Goal: Task Accomplishment & Management: Complete application form

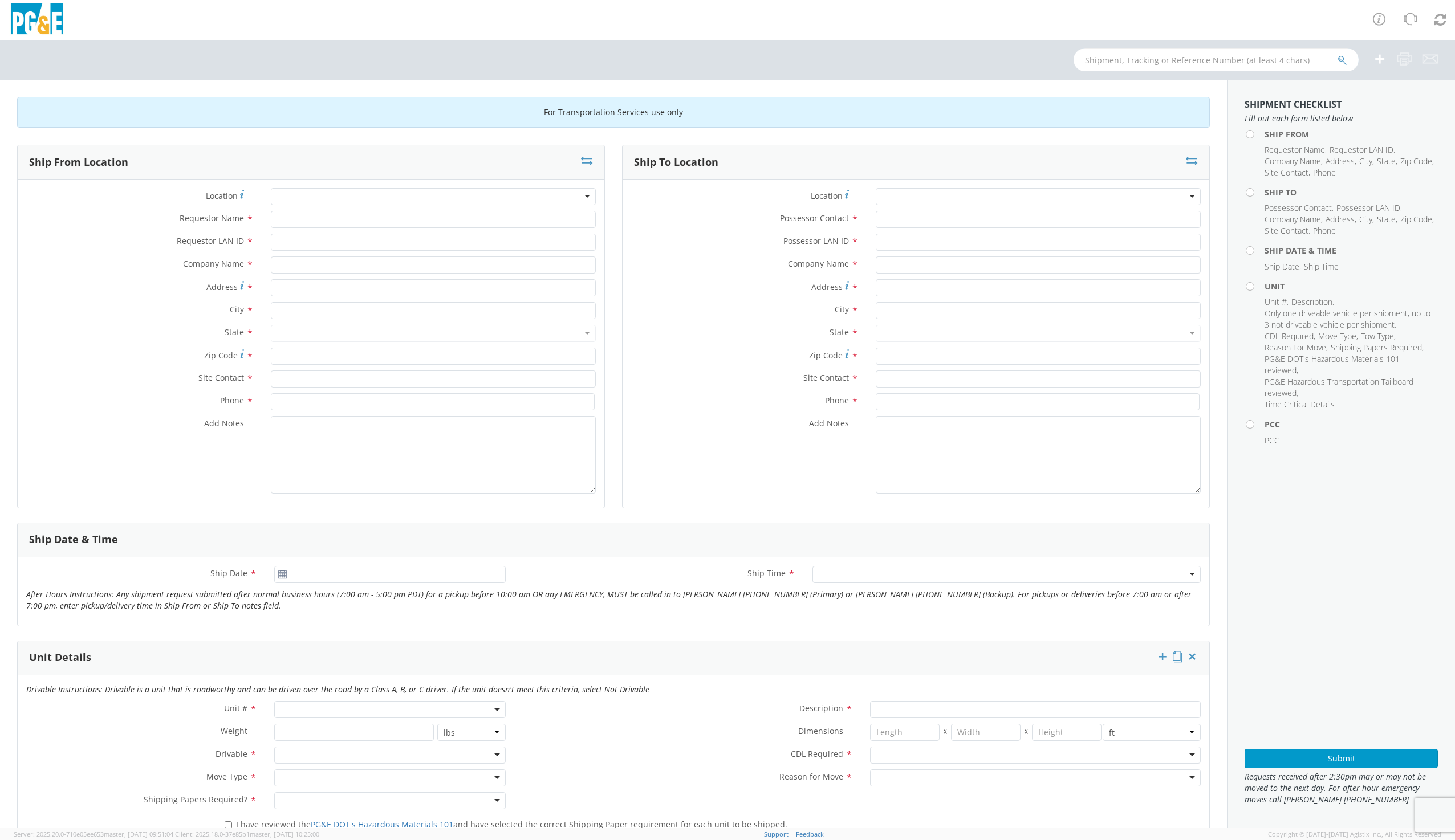
click at [1219, 57] on input "text" at bounding box center [1216, 60] width 285 height 23
type input "b27830"
click at [1337, 54] on button "submit" at bounding box center [1342, 61] width 10 height 13
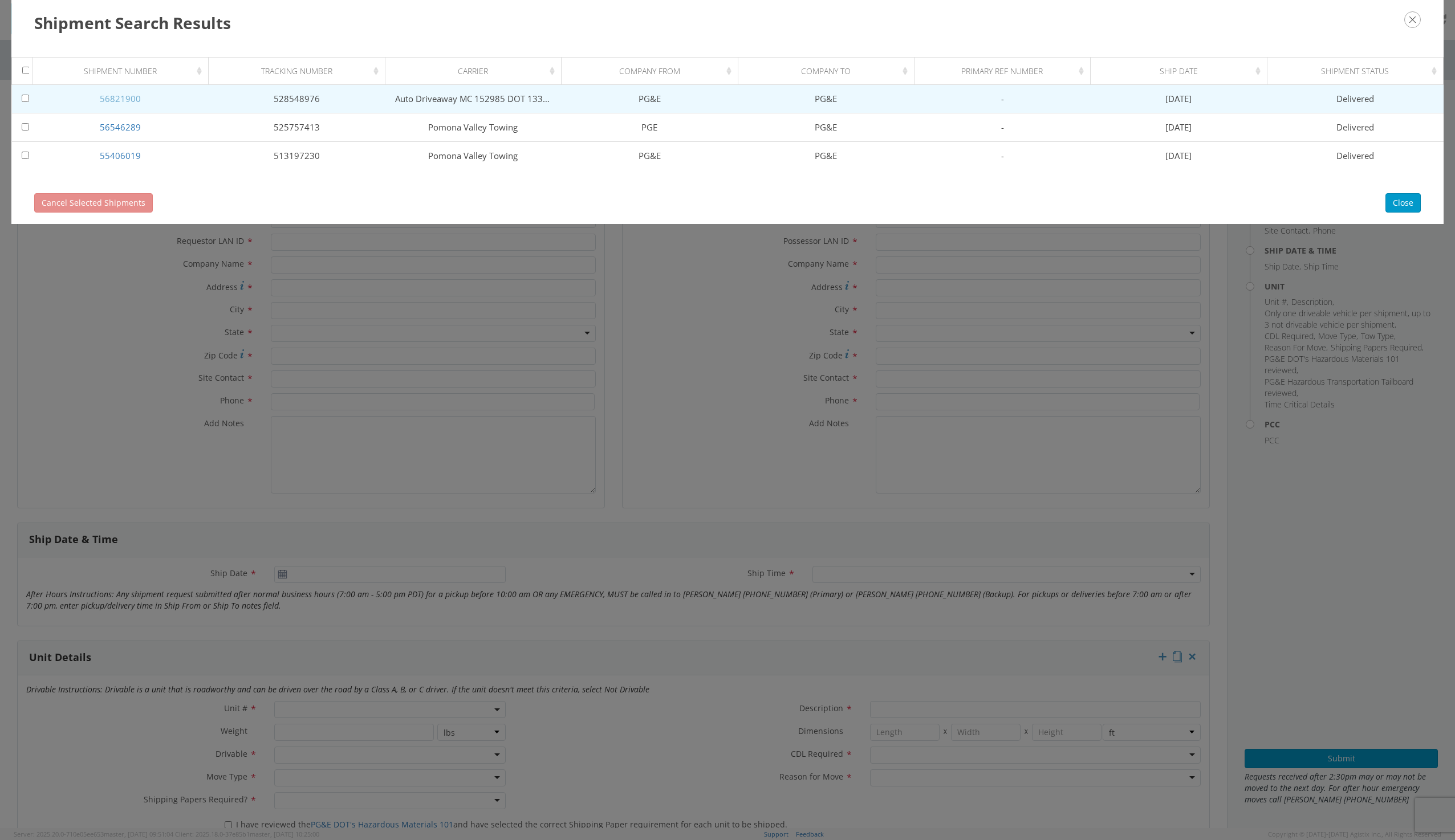
click at [130, 97] on link "56821900" at bounding box center [120, 99] width 41 height 12
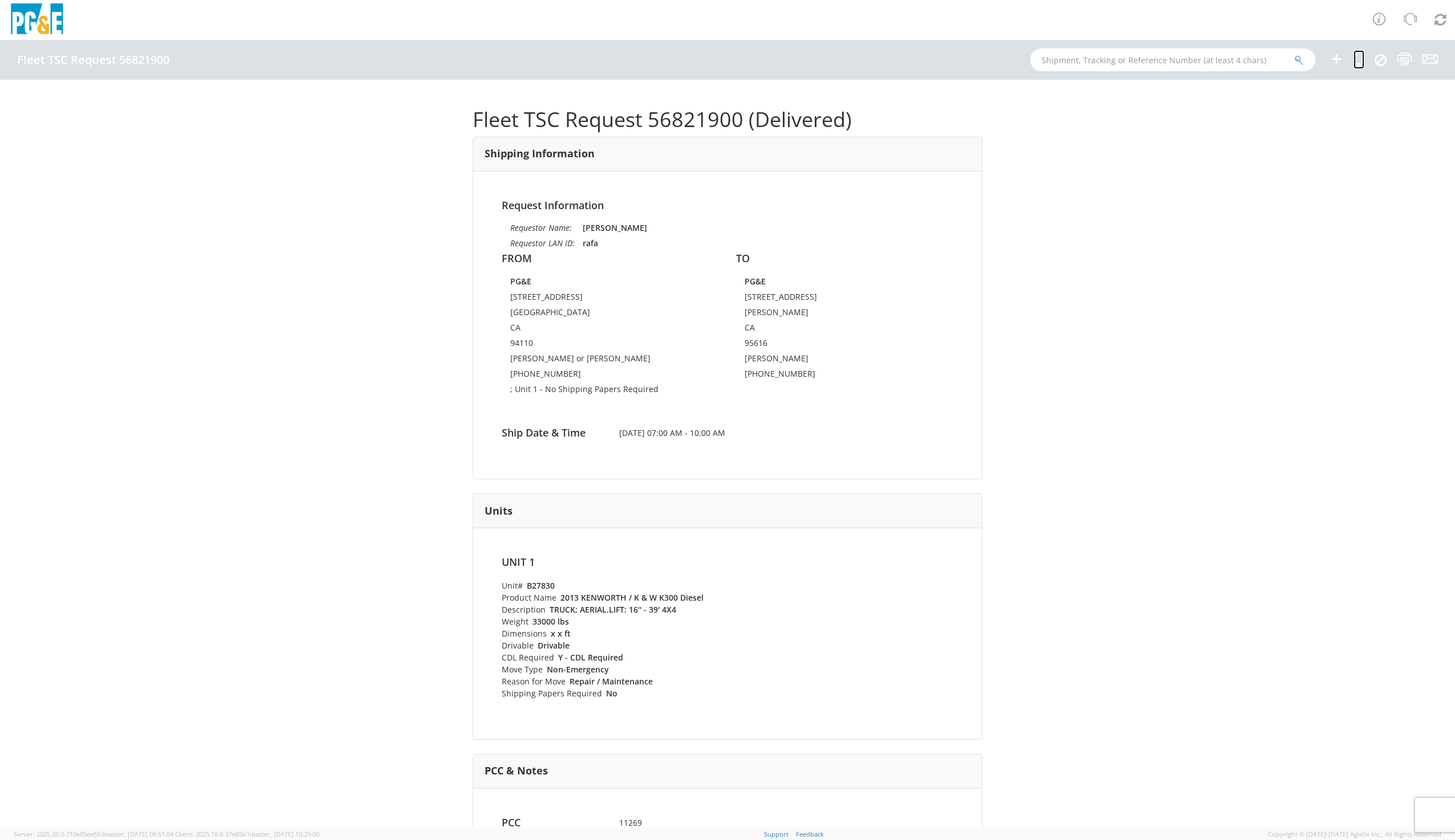
click at [1359, 59] on icon at bounding box center [1359, 58] width 11 height 14
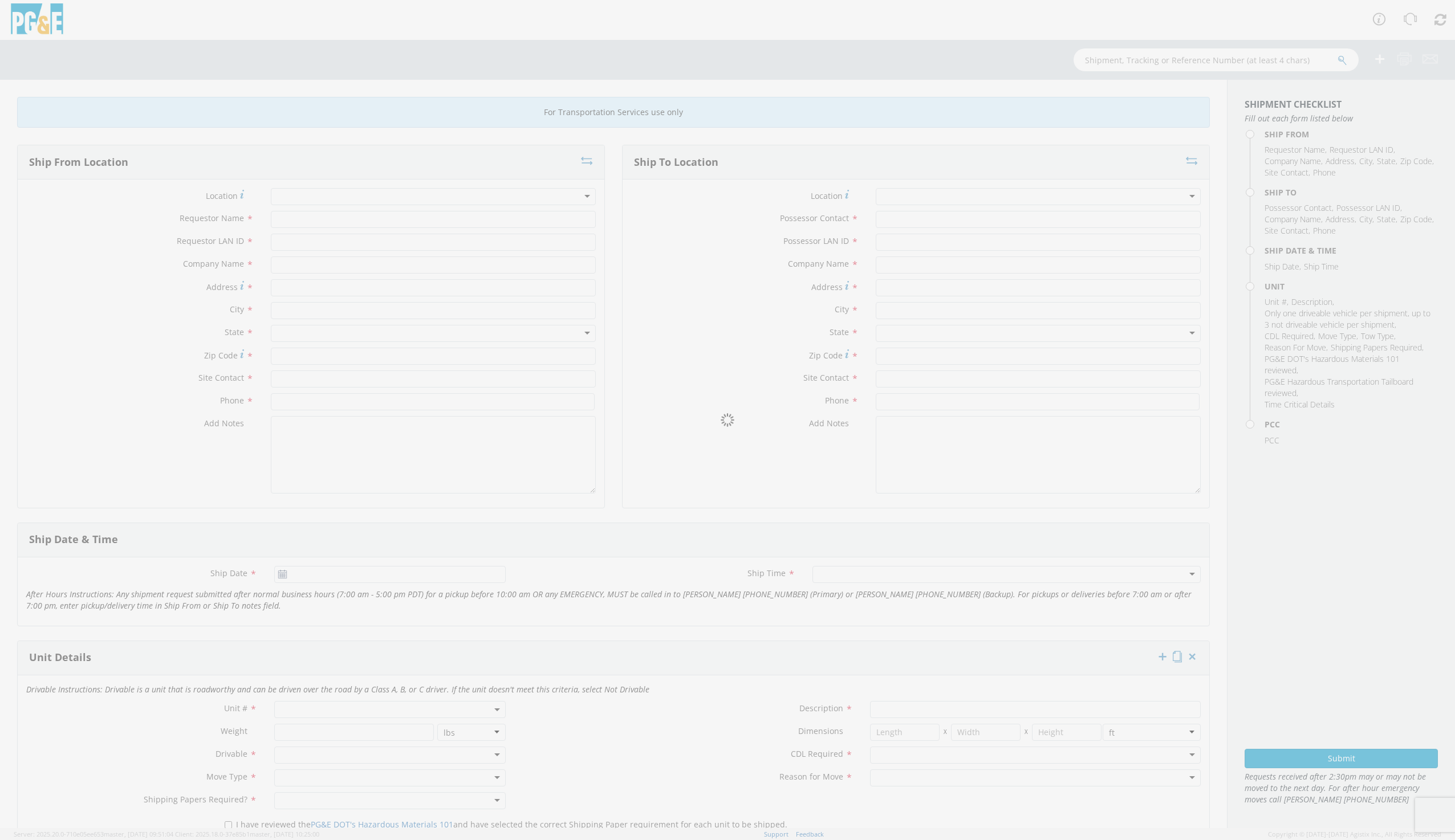
type input "[PERSON_NAME]"
type input "rafa"
type input "PG&E"
type input "[STREET_ADDRESS]"
type input "[GEOGRAPHIC_DATA]"
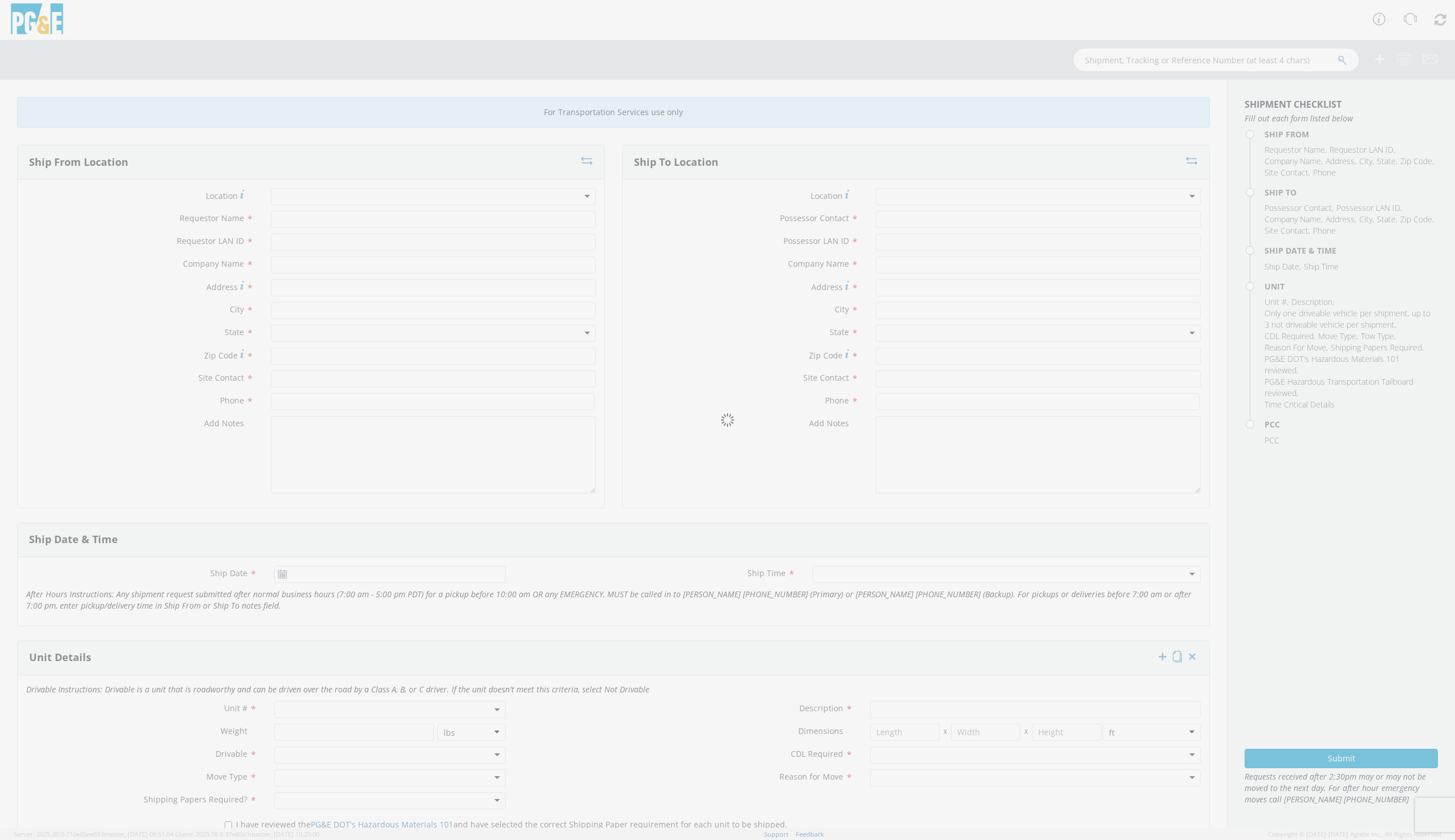
type input "94110"
type input "[PERSON_NAME] or [PERSON_NAME]"
type input "[PHONE_NUMBER]"
type input "[PERSON_NAME]"
type input "G1mn"
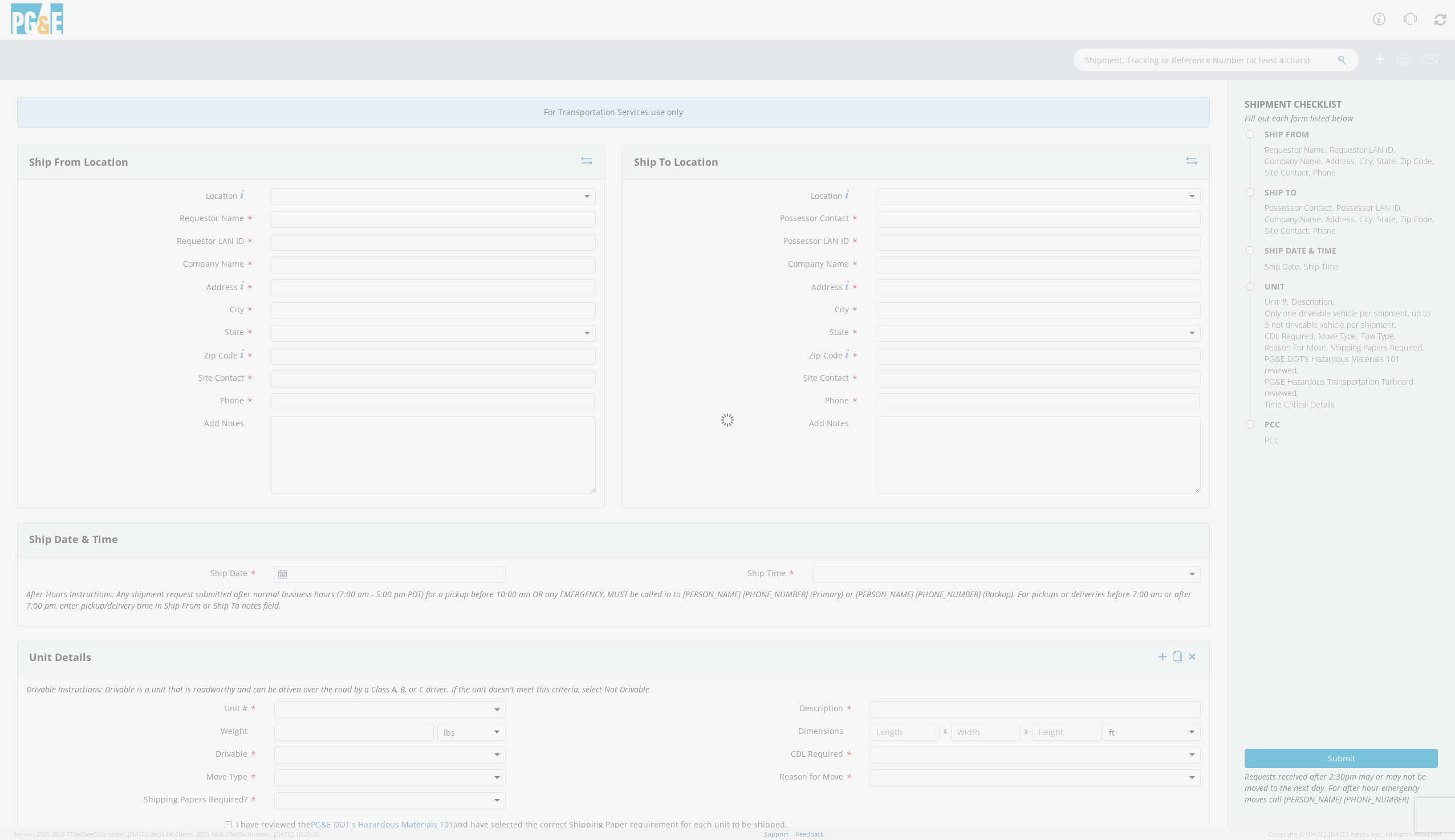
type input "PG&E"
type input "[STREET_ADDRESS]"
type input "[PERSON_NAME]"
type input "[PHONE_NUMBER]"
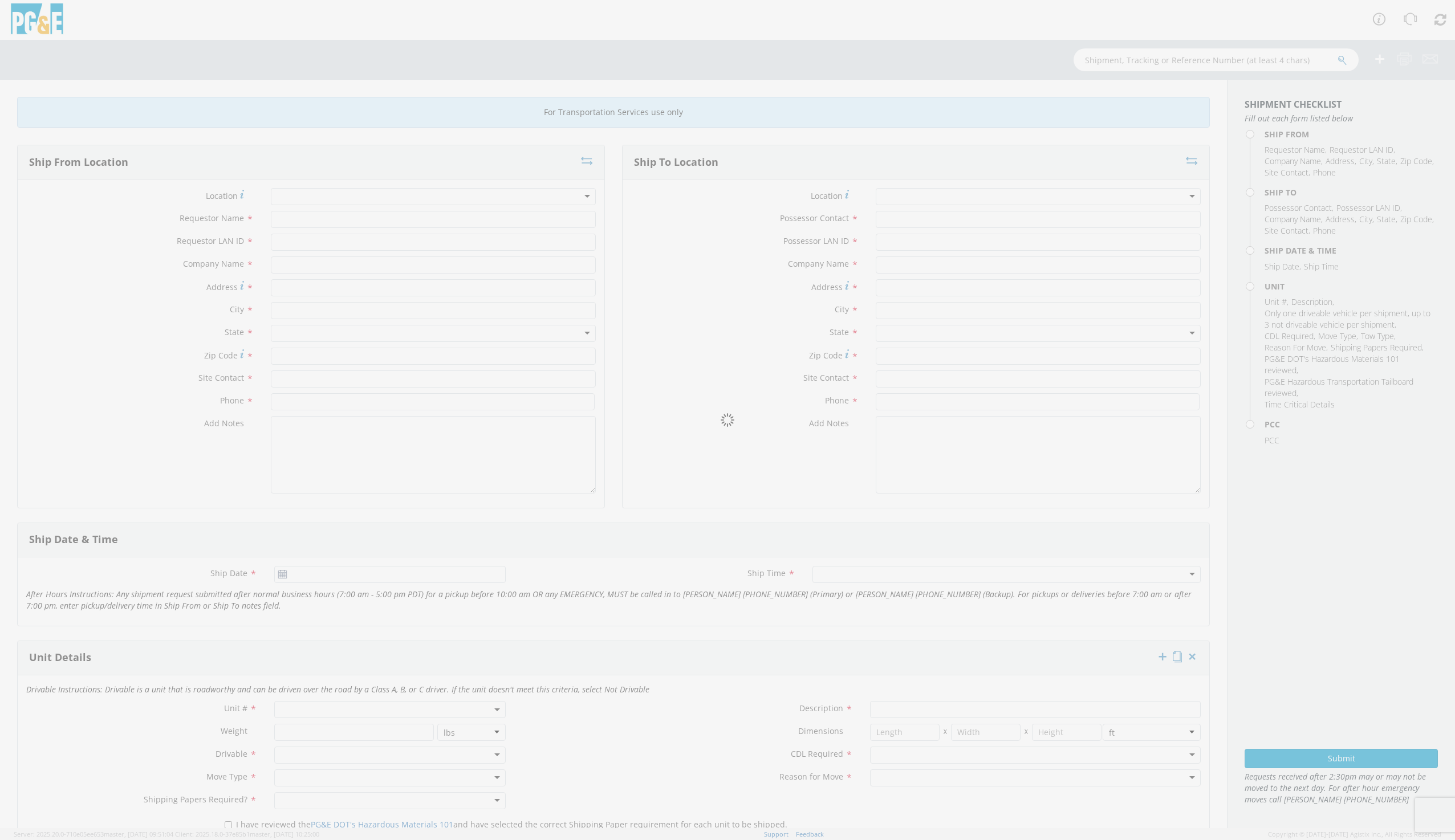
type input "[DATE]"
type input "TRUCK; AERIAL.LIFT: 16'' - 39' 4X4"
type input "33000"
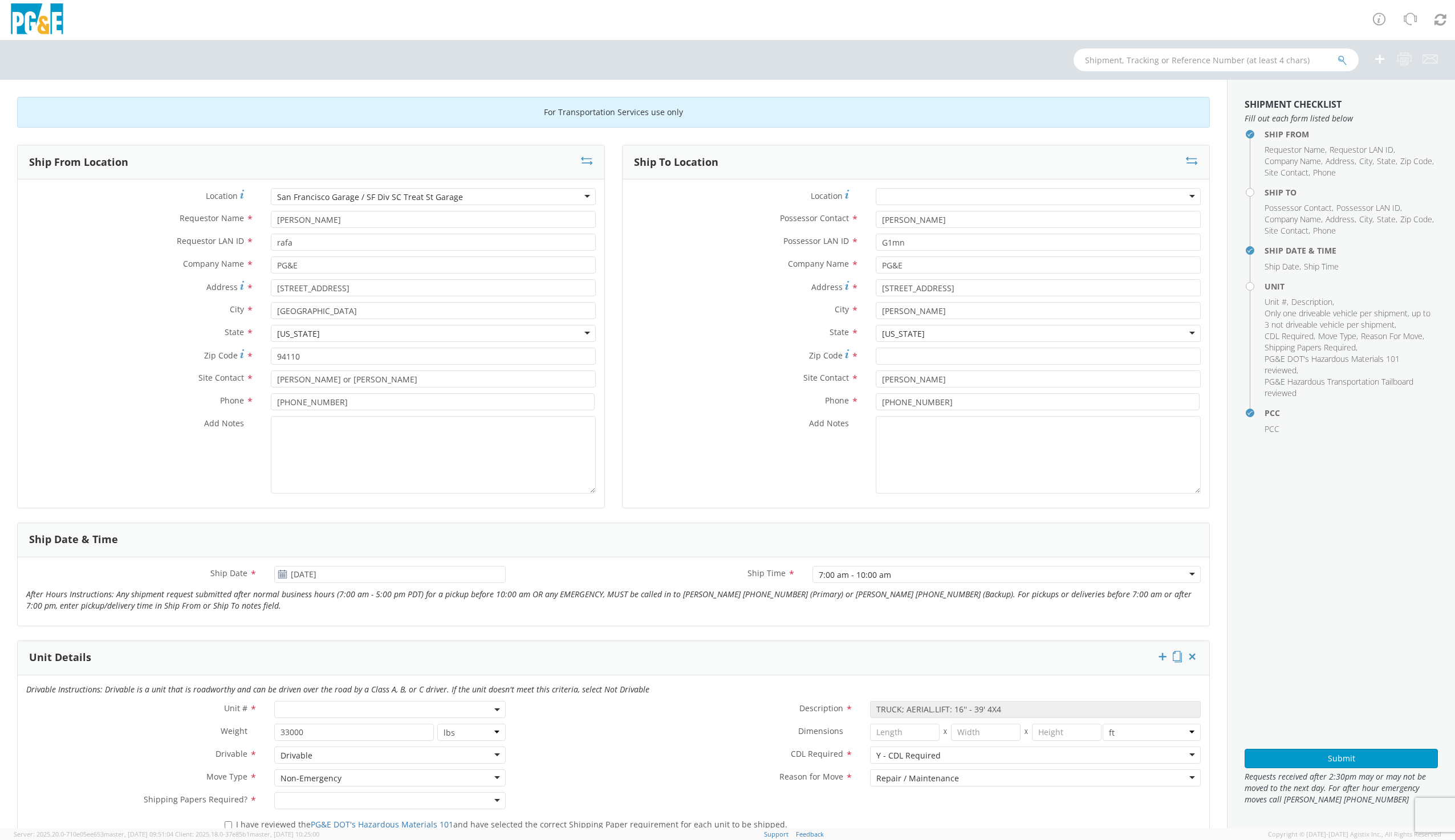
select select "11269"
select select "B27830"
click at [582, 163] on icon at bounding box center [587, 160] width 12 height 12
type input "[PERSON_NAME]"
type input "G1mn"
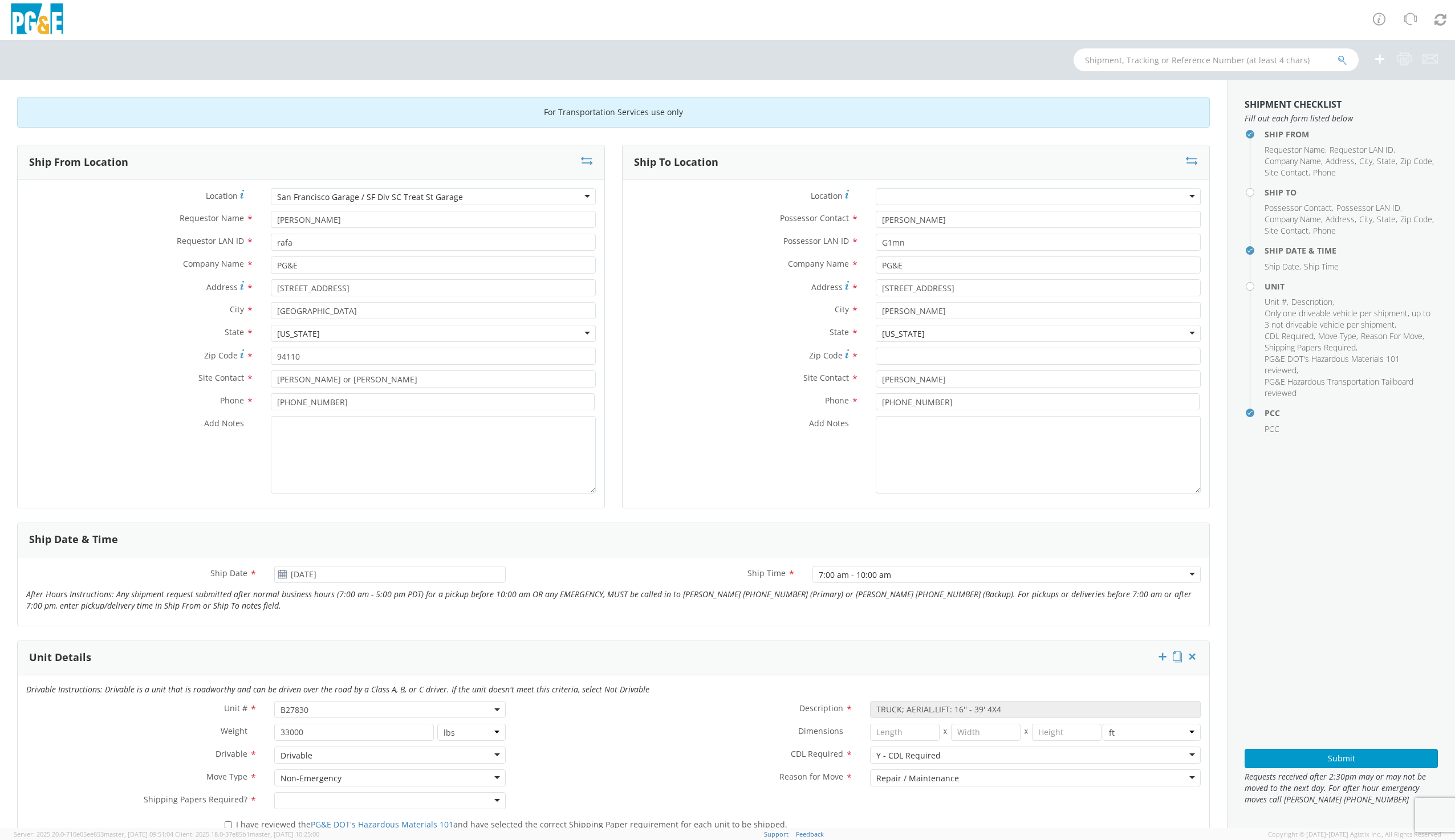
type input "[STREET_ADDRESS]"
type input "[PERSON_NAME]"
type input "[PHONE_NUMBER]"
type input "[PERSON_NAME]"
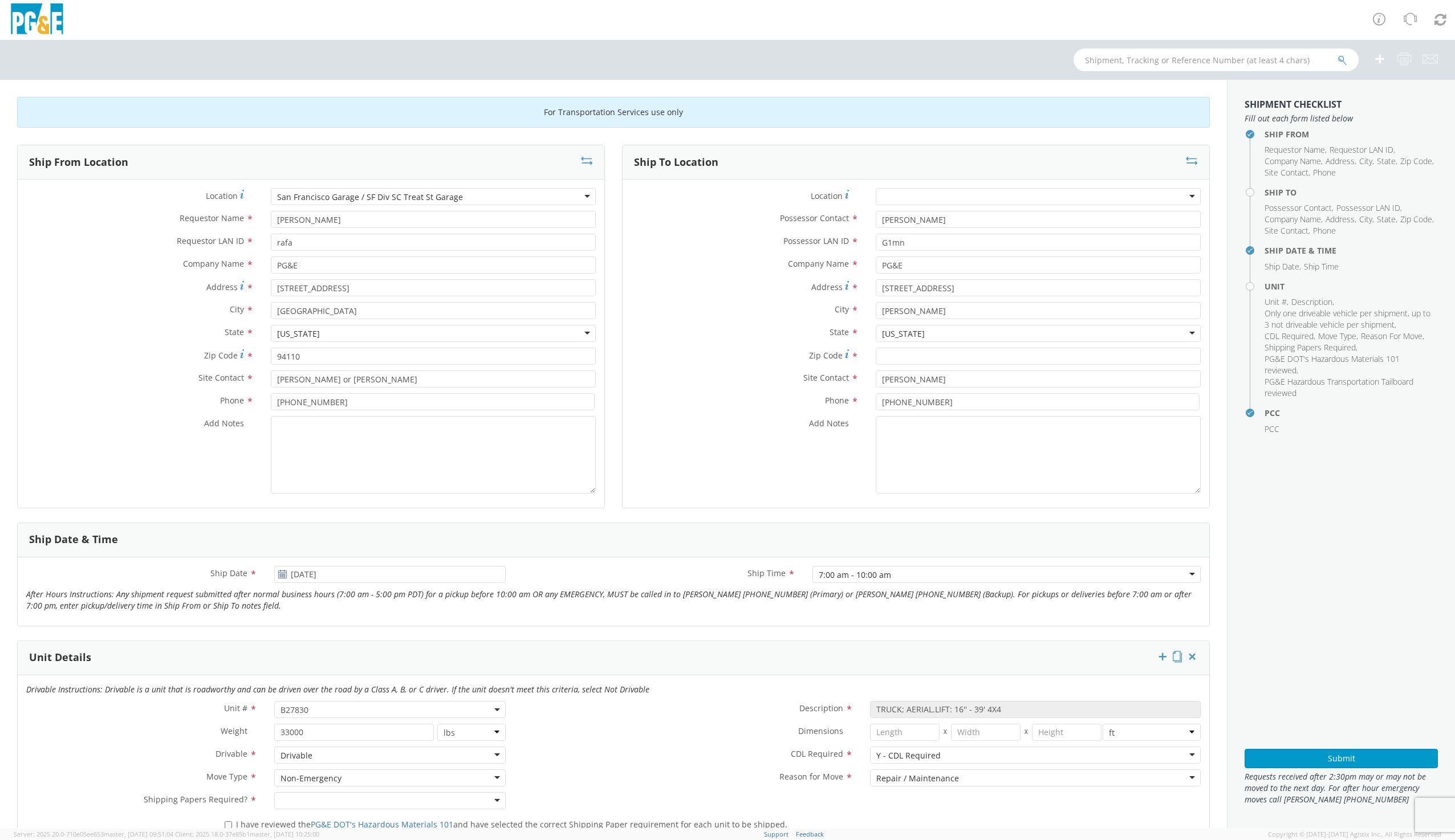
type input "rafa"
type input "[STREET_ADDRESS]"
type input "[GEOGRAPHIC_DATA]"
type input "94110"
type input "[PERSON_NAME] or [PERSON_NAME]"
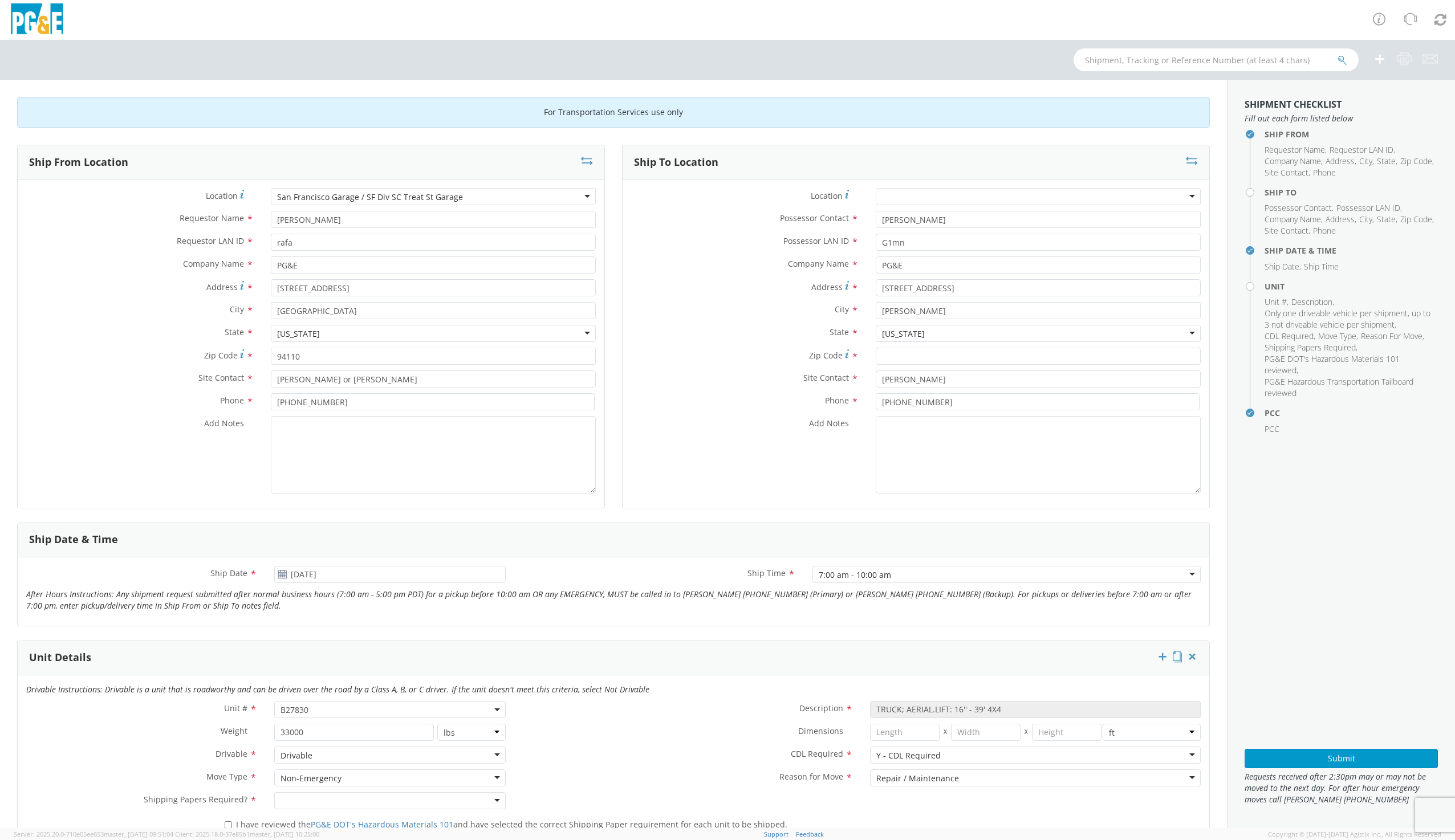
type input "[PHONE_NUMBER]"
drag, startPoint x: 292, startPoint y: 220, endPoint x: 298, endPoint y: 217, distance: 6.7
click at [292, 219] on input "[PERSON_NAME]" at bounding box center [433, 219] width 325 height 17
type input "[PERSON_NAME]"
click at [295, 380] on input "[PERSON_NAME]" at bounding box center [433, 379] width 325 height 17
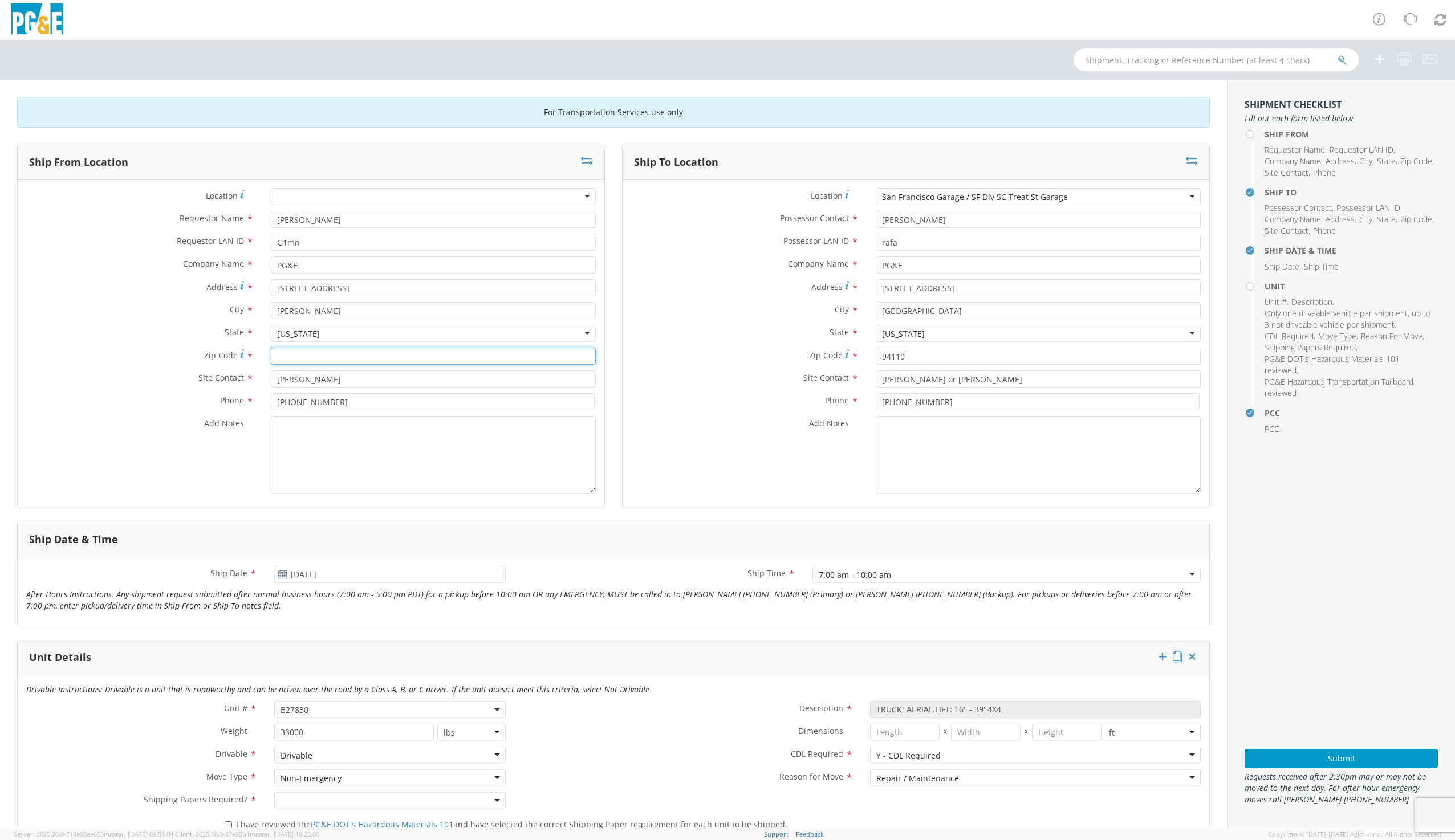
click at [303, 359] on input "Zip Code *" at bounding box center [433, 356] width 325 height 17
drag, startPoint x: 308, startPoint y: 380, endPoint x: 263, endPoint y: 380, distance: 45.0
click at [263, 380] on div "[PERSON_NAME]" at bounding box center [433, 379] width 342 height 17
type input "[PERSON_NAME]"
click at [306, 359] on input "Zip Code *" at bounding box center [433, 356] width 325 height 17
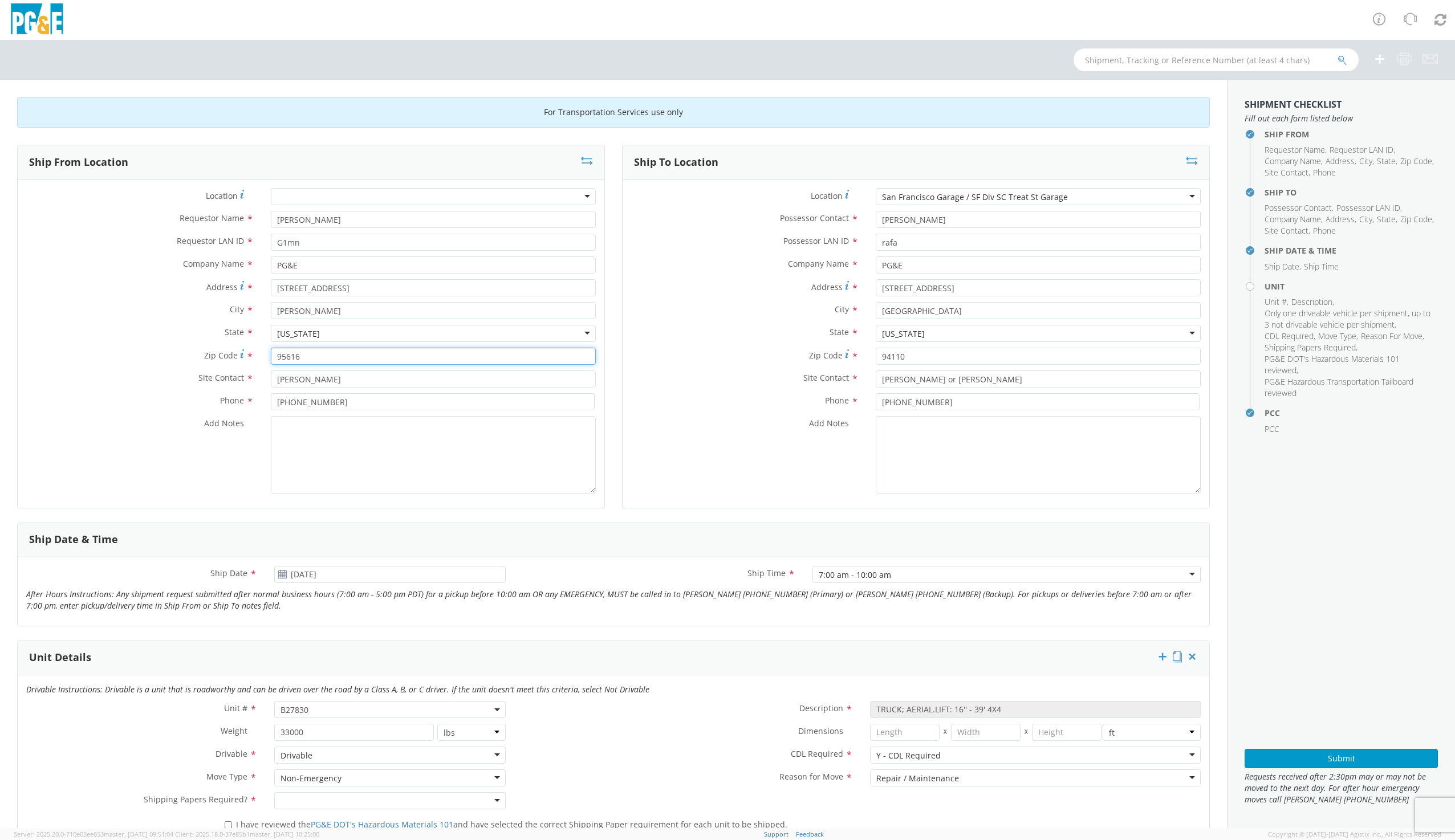
type input "95616"
click at [306, 576] on input "[DATE]" at bounding box center [389, 574] width 231 height 17
click at [359, 699] on td "1" at bounding box center [352, 698] width 24 height 17
type input "[DATE]"
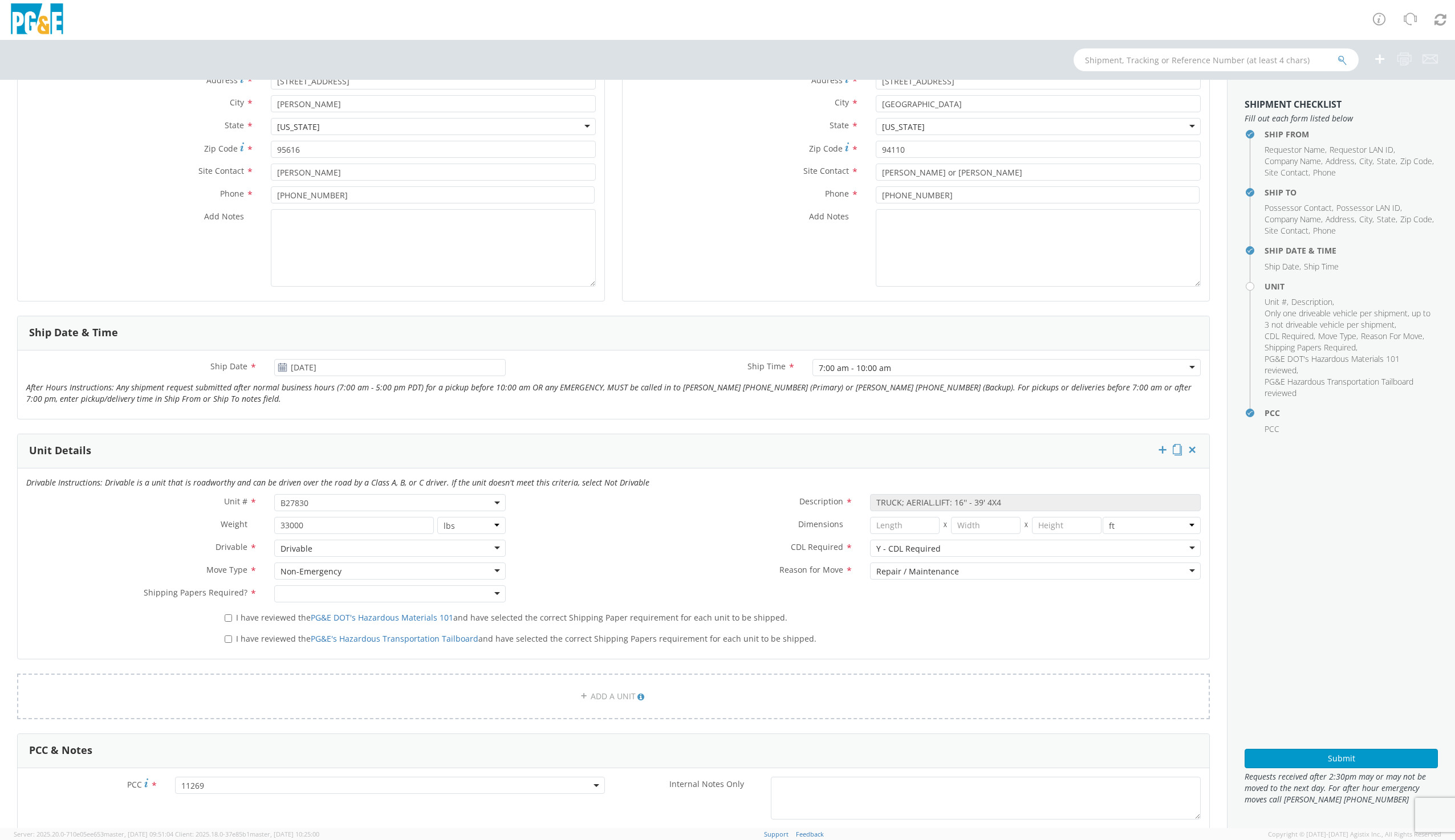
scroll to position [228, 0]
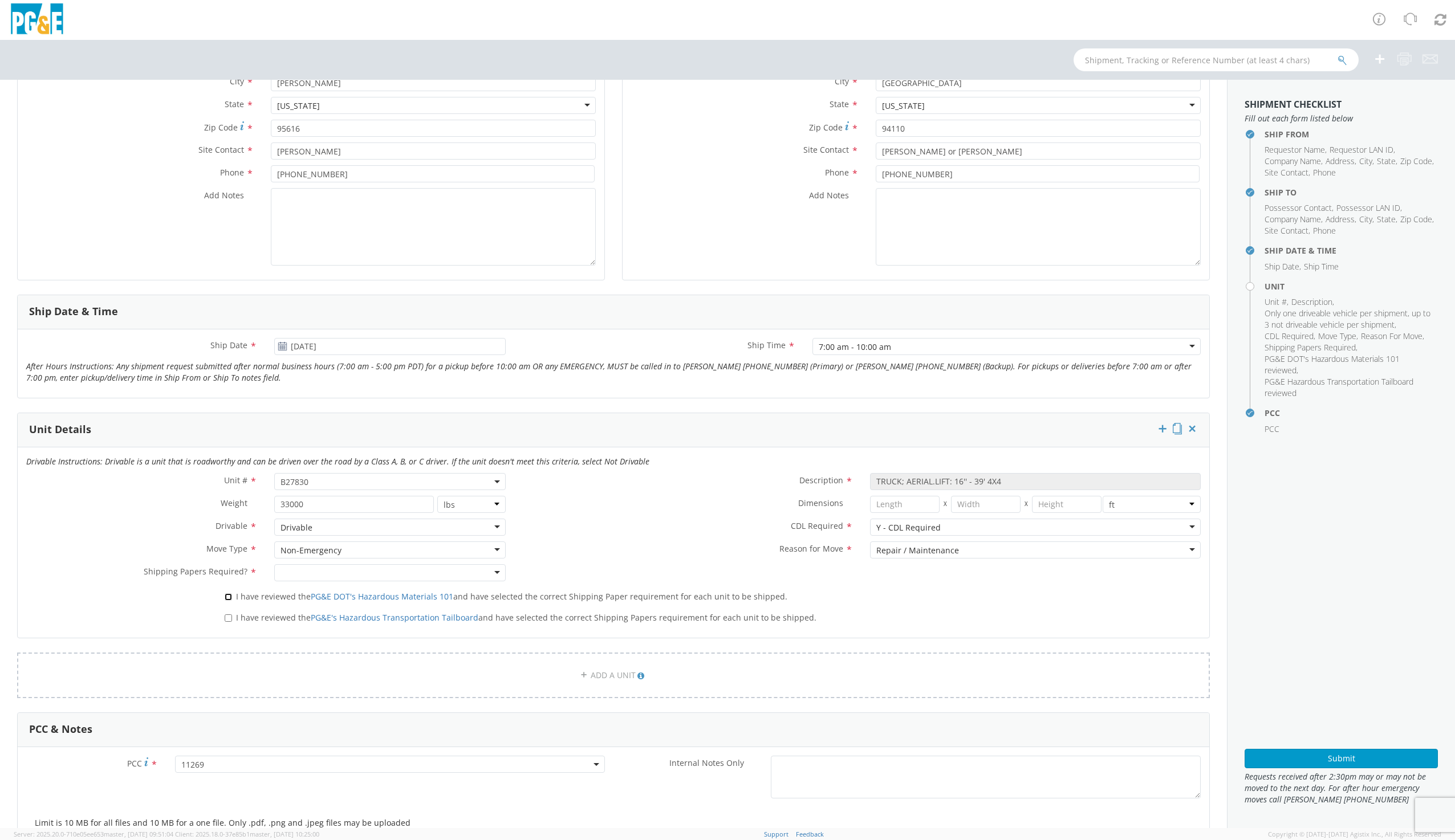
click at [227, 598] on input "I have reviewed the PG&E DOT's Hazardous Materials 101 and have selected the co…" at bounding box center [228, 597] width 7 height 7
checkbox input "true"
click at [231, 619] on label "I have reviewed the PG&E's Hazardous Transportation Tailboard and have selected…" at bounding box center [522, 617] width 594 height 13
click at [231, 619] on input "I have reviewed the PG&E's Hazardous Transportation Tailboard and have selected…" at bounding box center [228, 618] width 7 height 7
checkbox input "true"
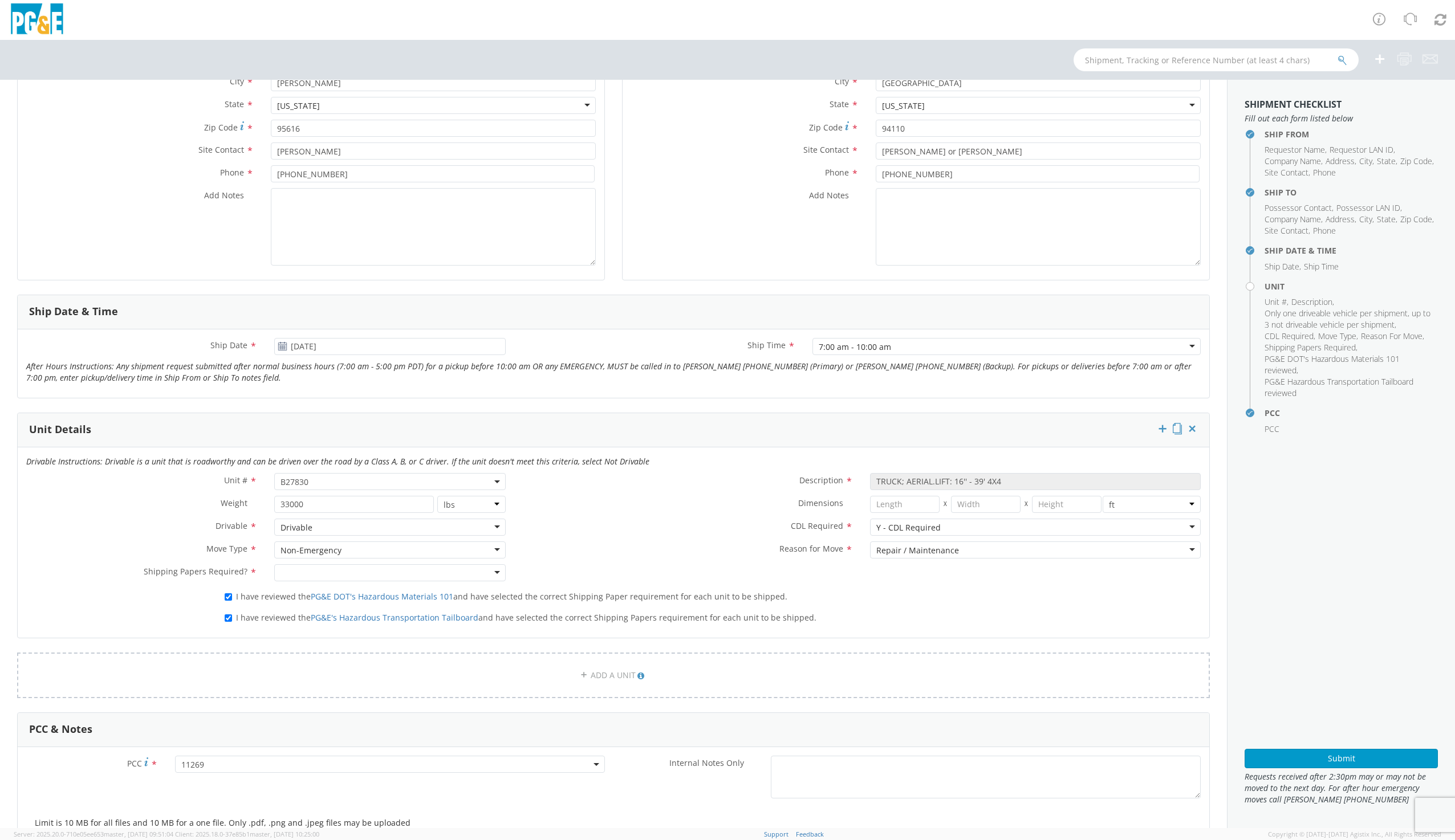
click at [303, 574] on div at bounding box center [389, 573] width 231 height 17
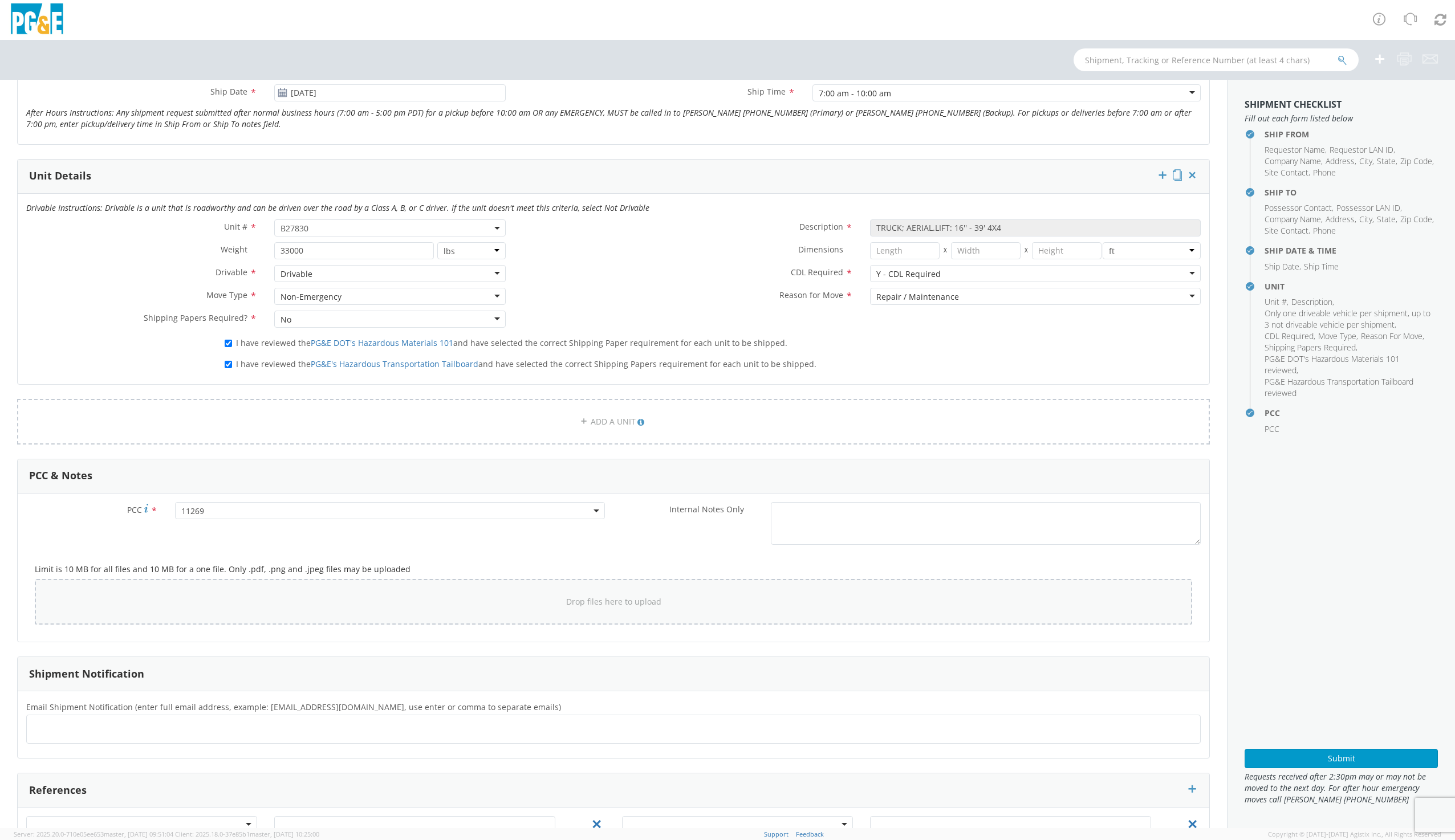
scroll to position [538, 0]
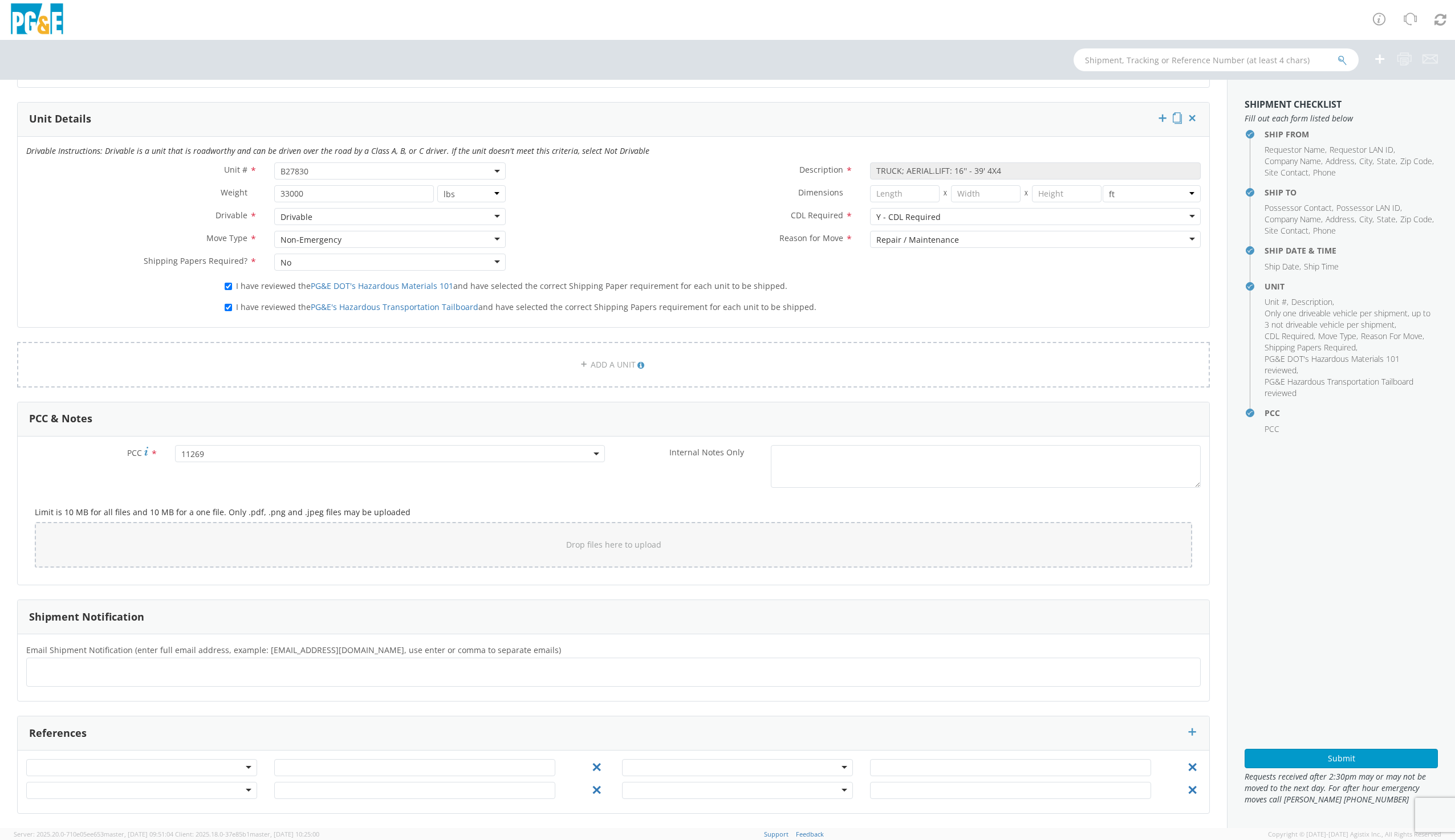
click at [205, 455] on span "11269" at bounding box center [390, 454] width 417 height 11
click at [206, 471] on input "number" at bounding box center [388, 473] width 420 height 17
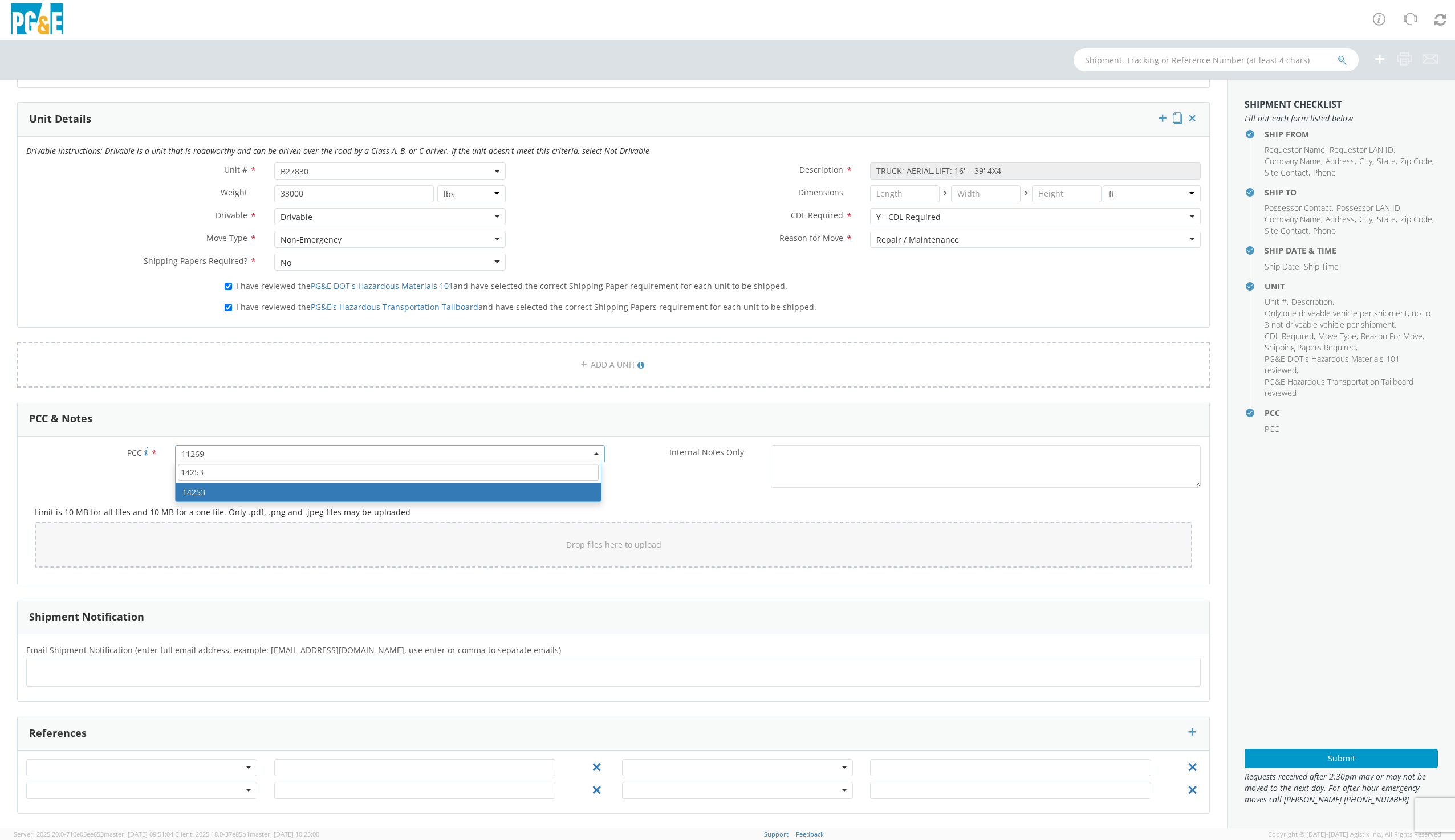
type input "14253"
select select "14253"
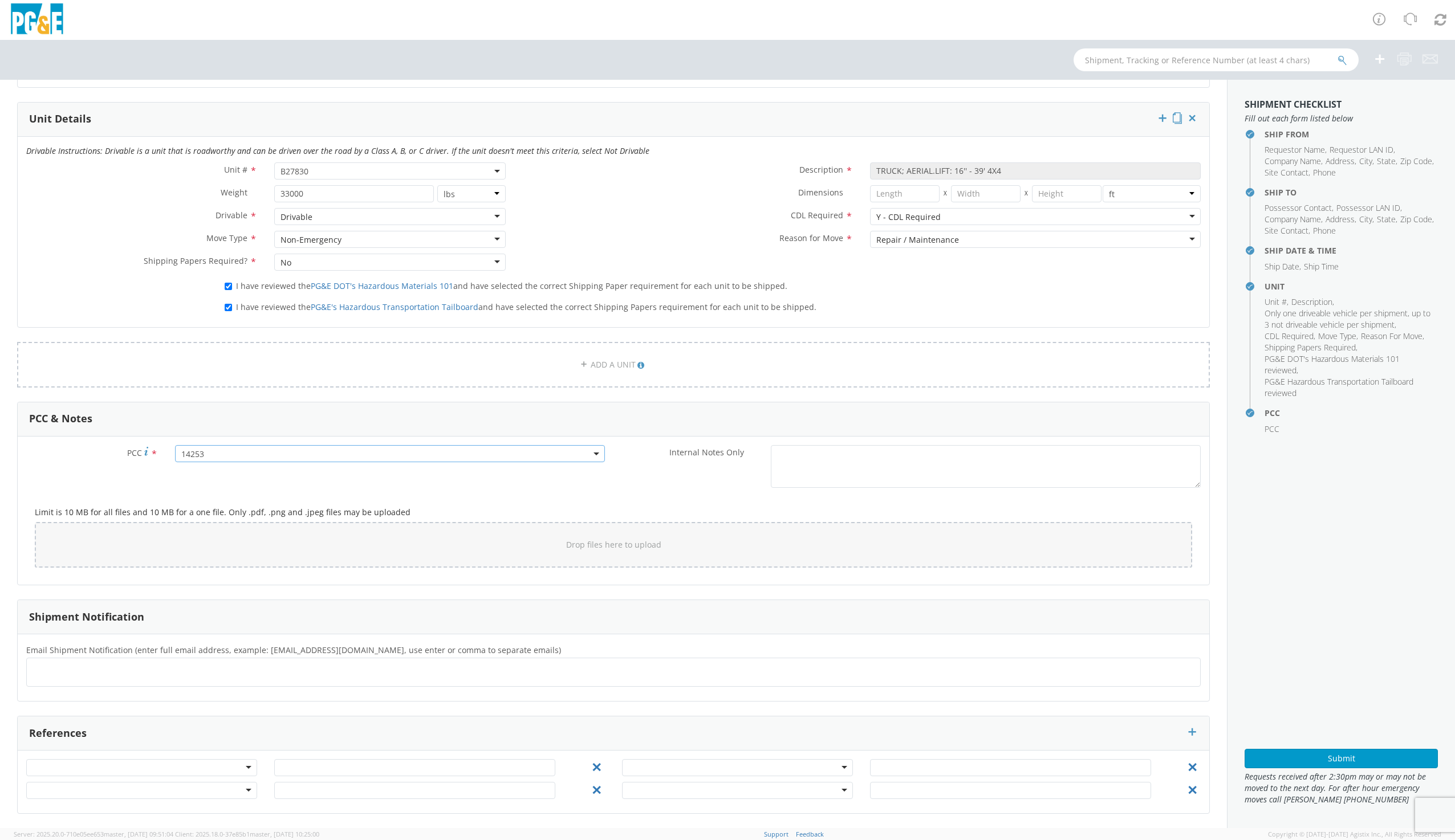
click at [77, 665] on ul at bounding box center [613, 672] width 1164 height 19
type input "[EMAIL_ADDRESS][DOMAIN_NAME]"
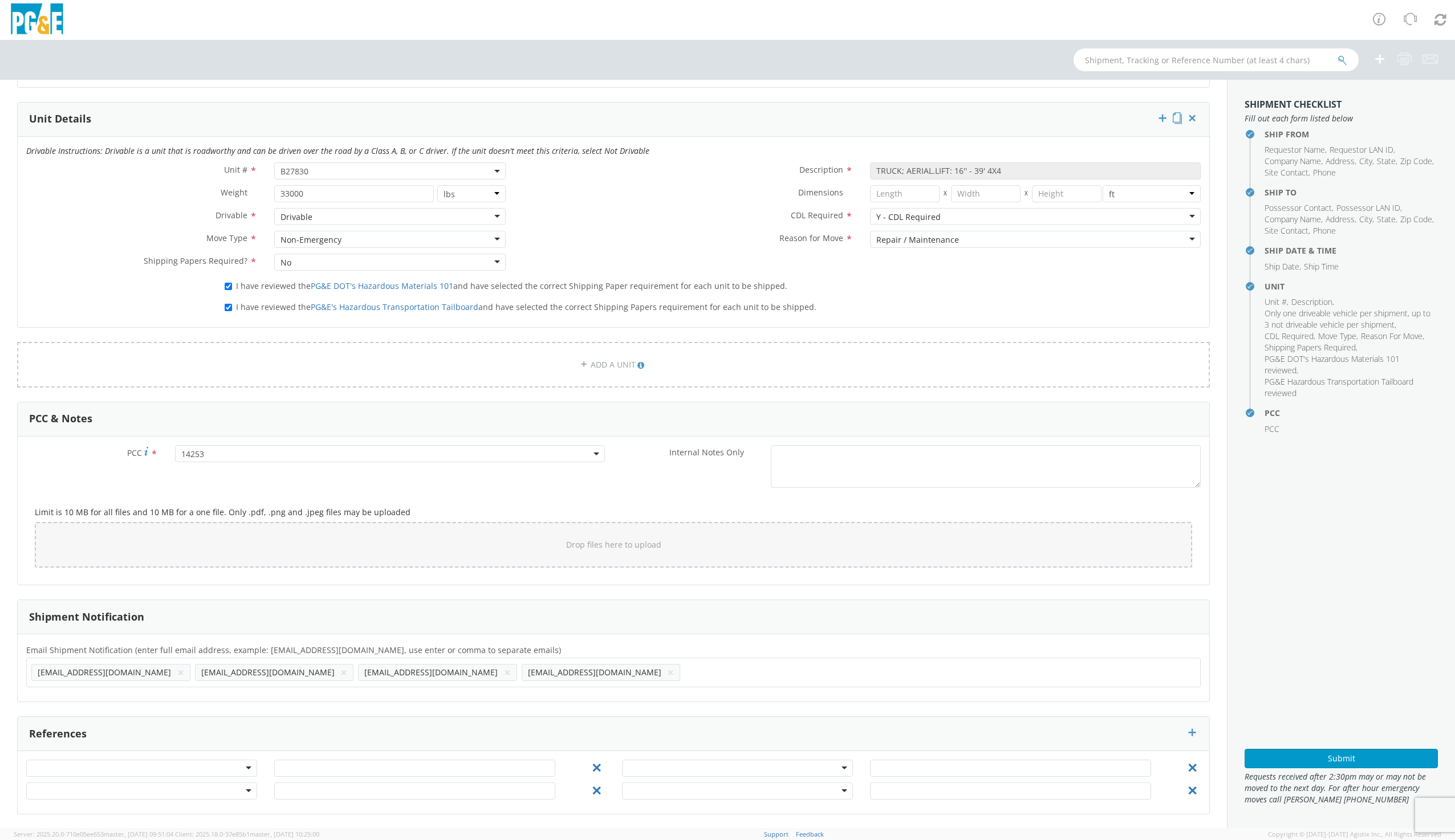
click at [685, 675] on input "text" at bounding box center [691, 672] width 12 height 16
type input "[EMAIL_ADDRESS][DOMAIN_NAME]"
click at [1323, 754] on button "Submit" at bounding box center [1340, 758] width 193 height 19
